Goal: Complete application form

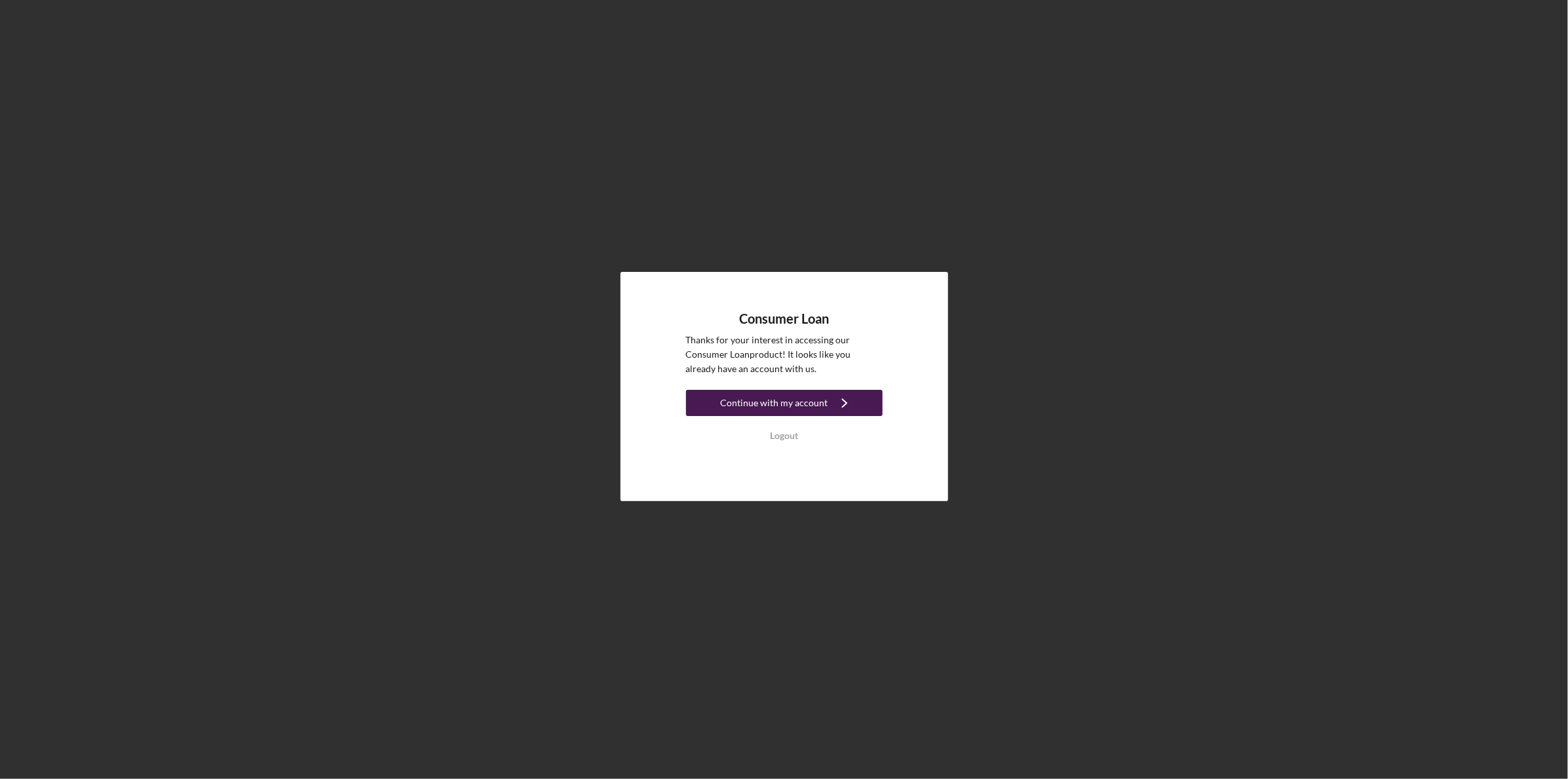
click at [778, 392] on div "Continue with my account" at bounding box center [775, 403] width 108 height 27
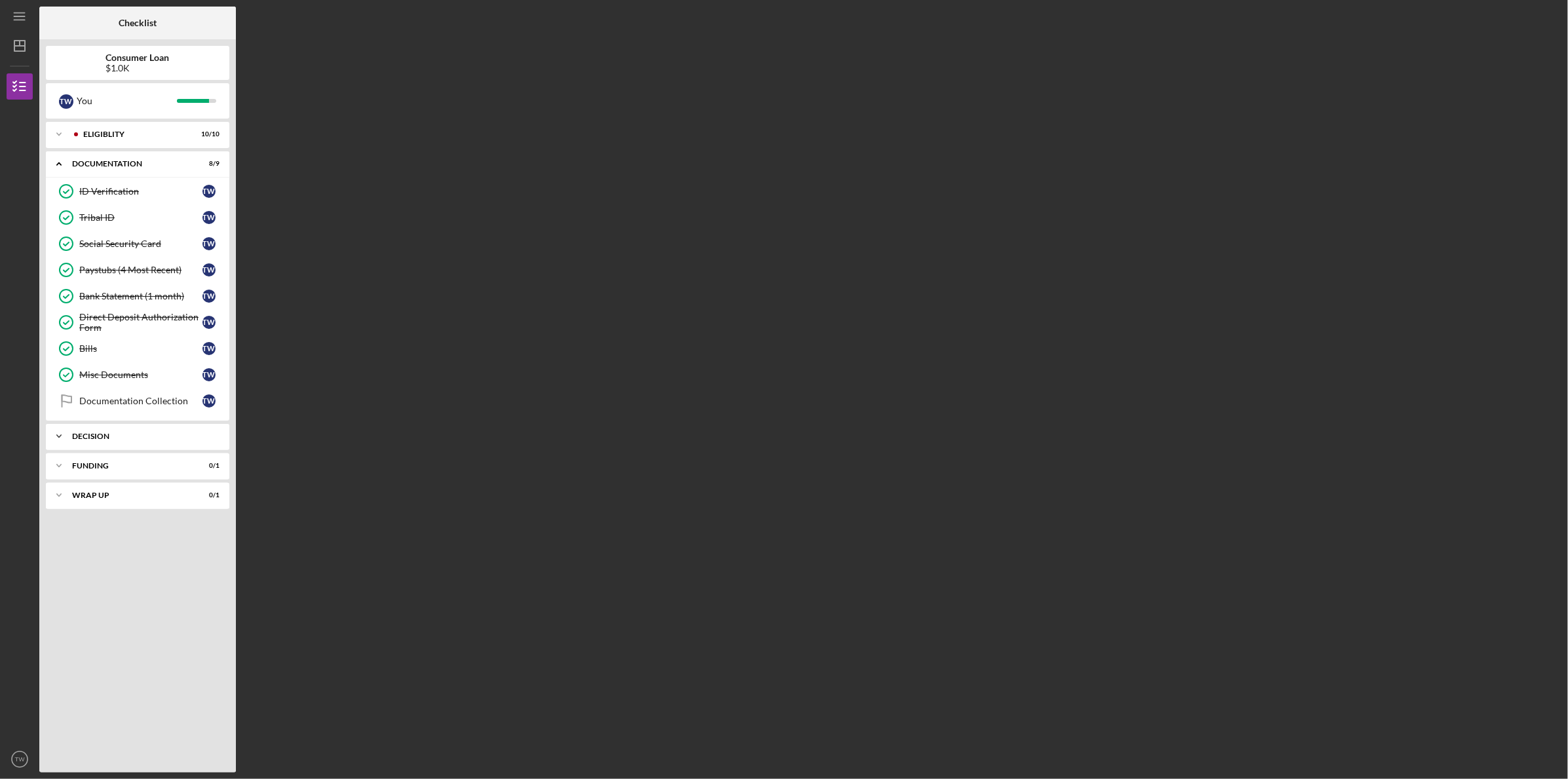
click at [140, 425] on div "Icon/Expander Decision 0 / 1" at bounding box center [138, 436] width 184 height 27
click at [145, 454] on link "Pre-Approval Phase Pre-Approval Phase T W" at bounding box center [137, 463] width 170 height 27
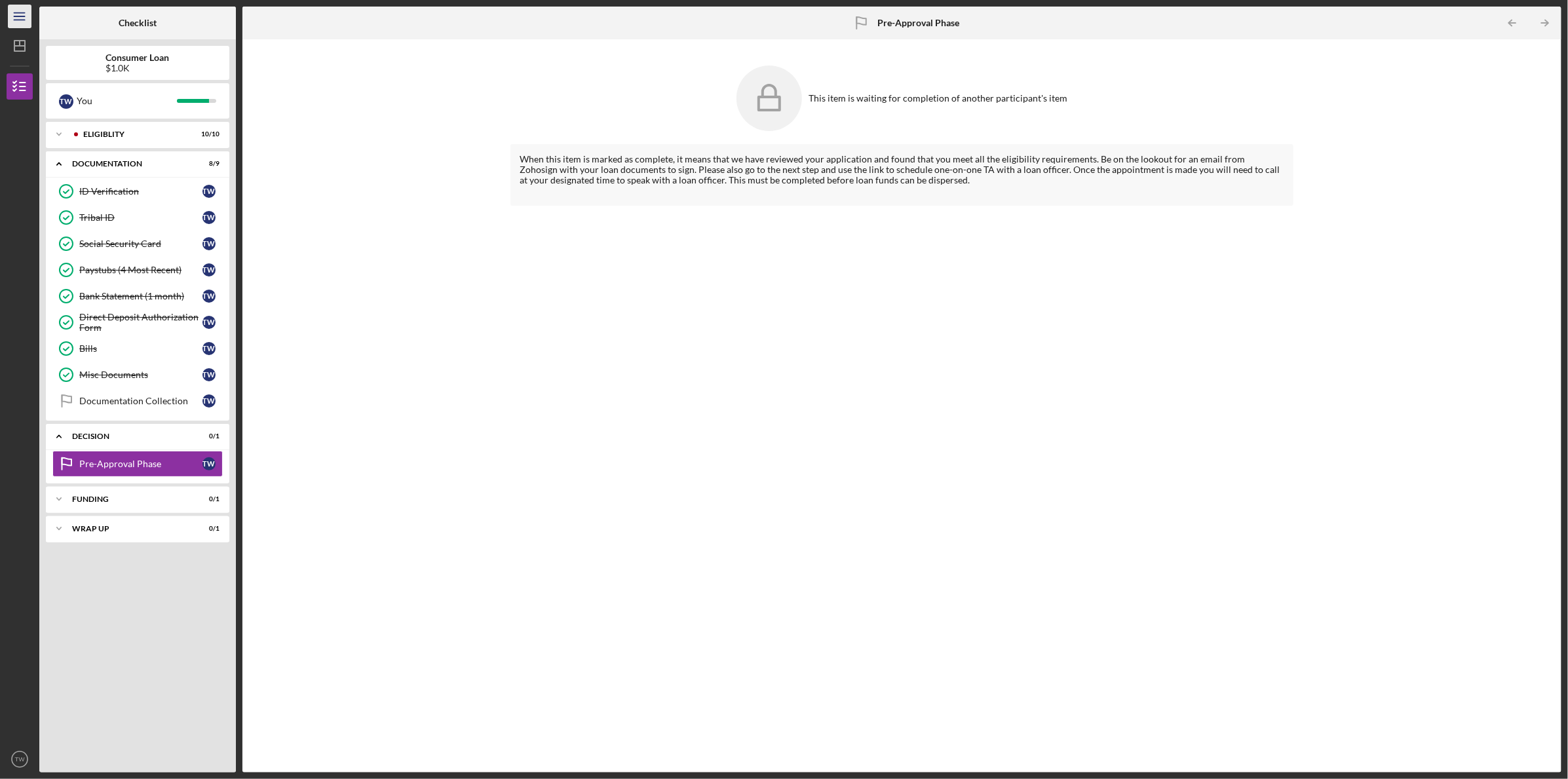
click at [13, 10] on icon "Icon/Menu" at bounding box center [20, 16] width 29 height 29
